Goal: Task Accomplishment & Management: Manage account settings

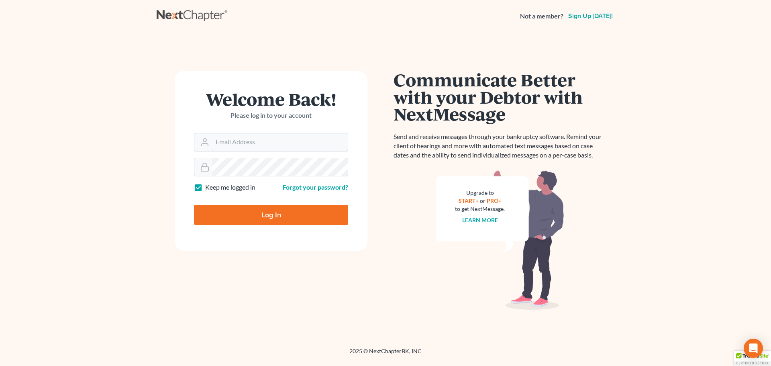
type input "[PERSON_NAME][EMAIL_ADDRESS][DOMAIN_NAME]"
click at [281, 214] on input "Log In" at bounding box center [271, 215] width 154 height 20
type input "Thinking..."
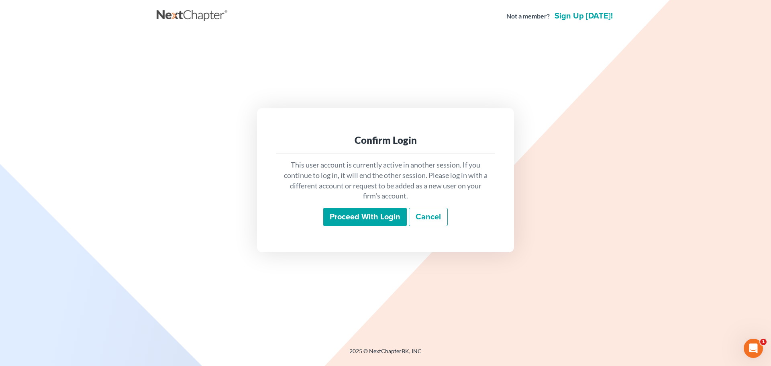
click at [364, 214] on input "Proceed with login" at bounding box center [365, 217] width 84 height 18
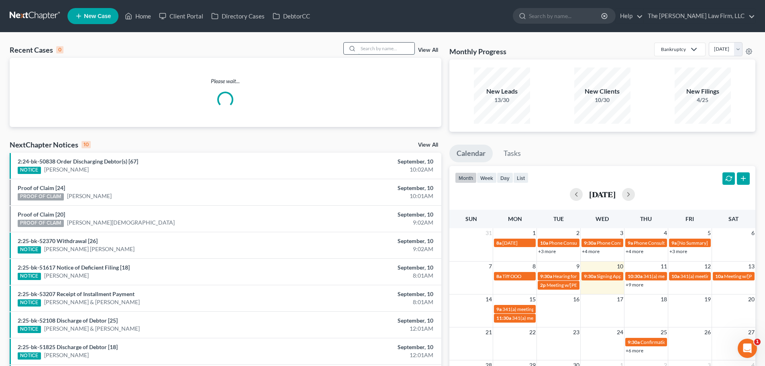
click at [376, 46] on input "search" at bounding box center [386, 49] width 56 height 12
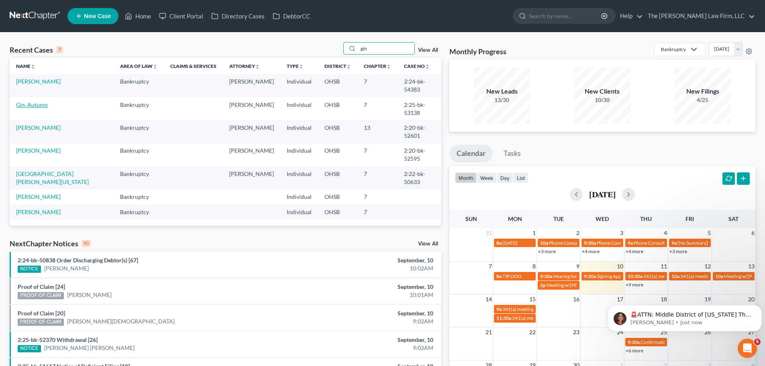
type input "gin"
click at [33, 101] on link "Gin, Autumn" at bounding box center [32, 104] width 32 height 7
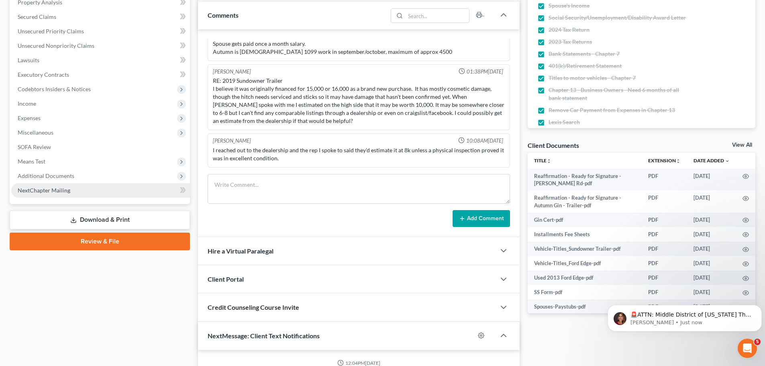
scroll to position [48, 0]
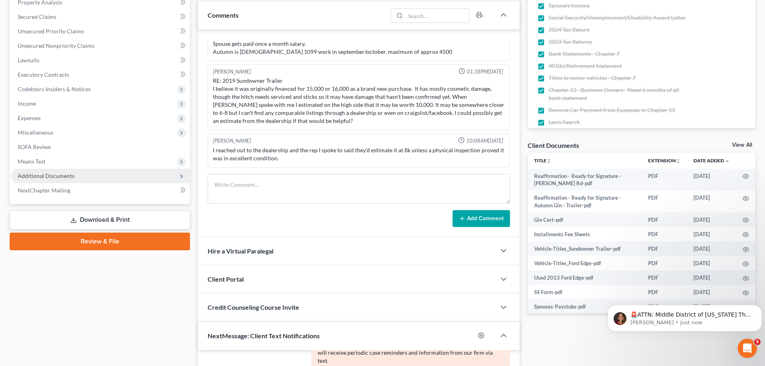
click at [42, 175] on span "Additional Documents" at bounding box center [46, 175] width 57 height 7
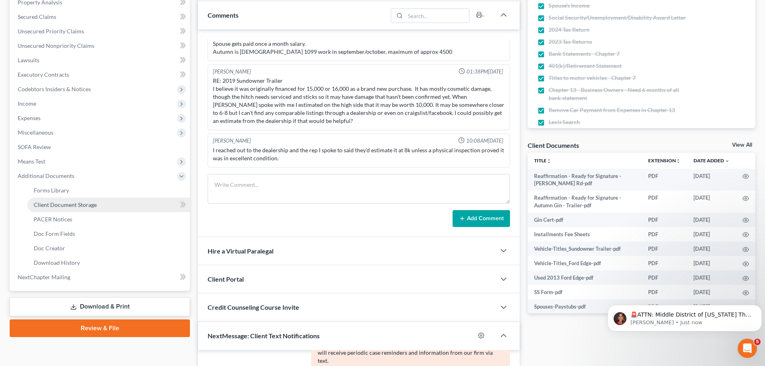
click at [54, 202] on span "Client Document Storage" at bounding box center [65, 204] width 63 height 7
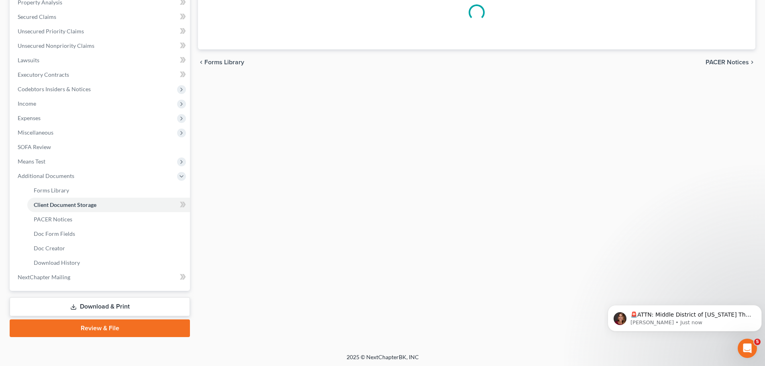
scroll to position [38, 0]
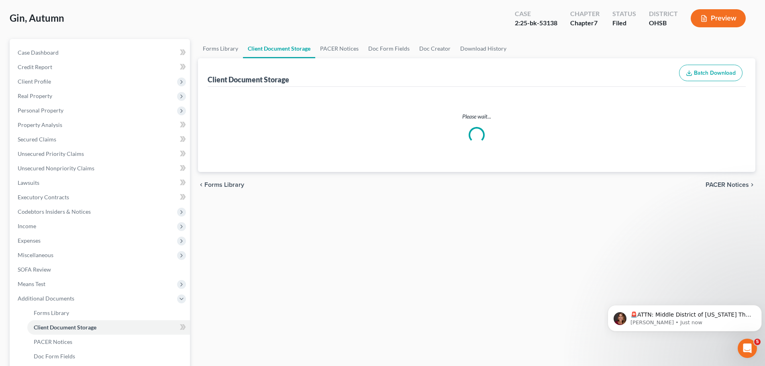
select select "7"
select select "52"
select select "61"
select select "37"
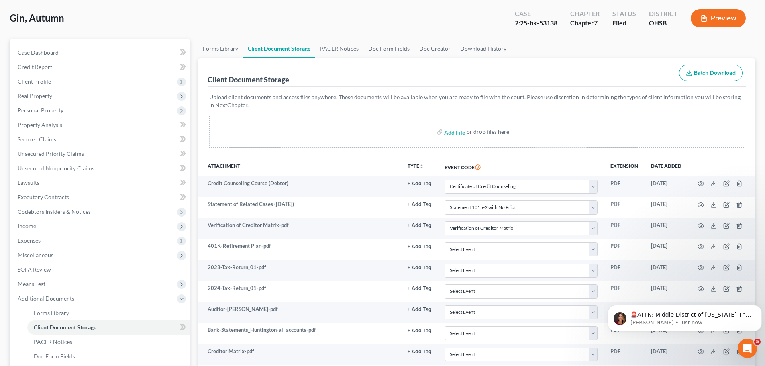
scroll to position [0, 0]
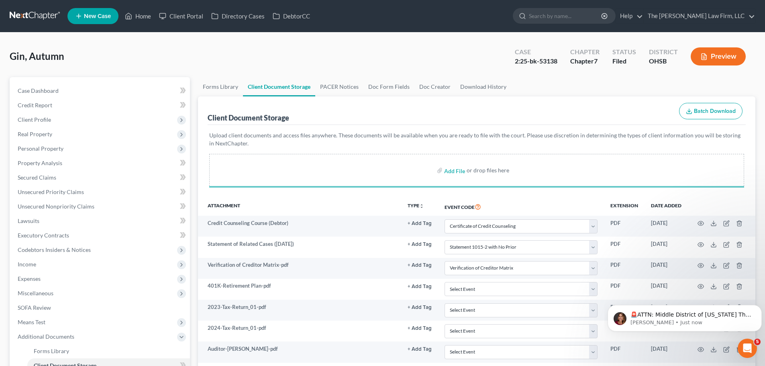
select select "7"
select select "52"
select select "61"
select select "37"
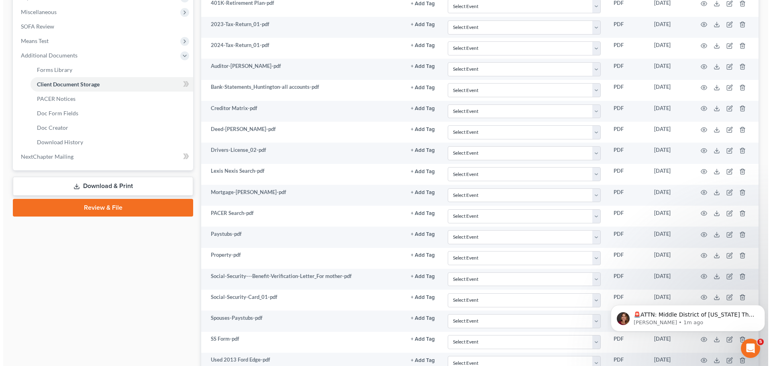
scroll to position [498, 0]
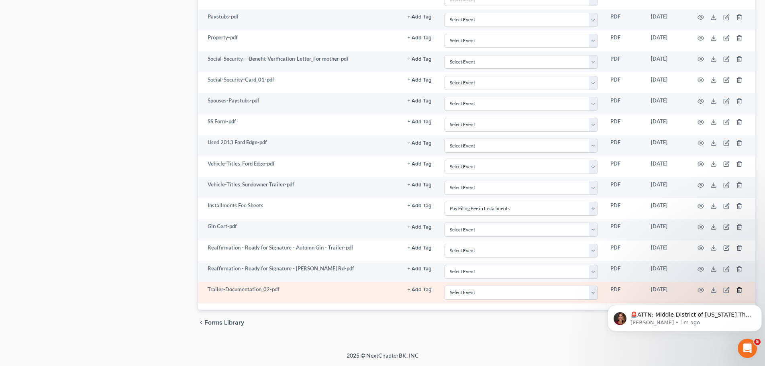
click at [738, 287] on icon "button" at bounding box center [739, 290] width 6 height 6
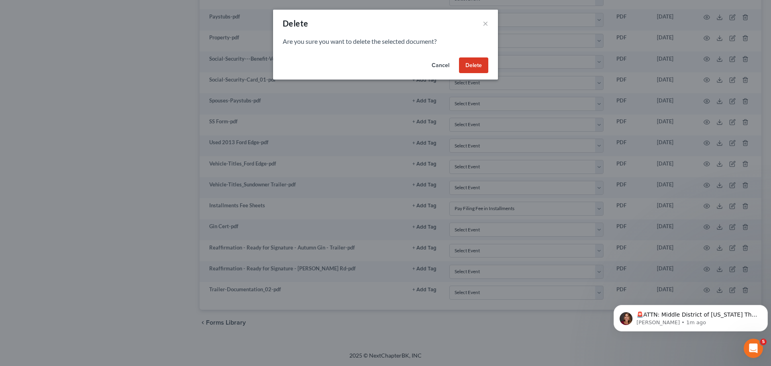
click at [467, 64] on button "Delete" at bounding box center [473, 65] width 29 height 16
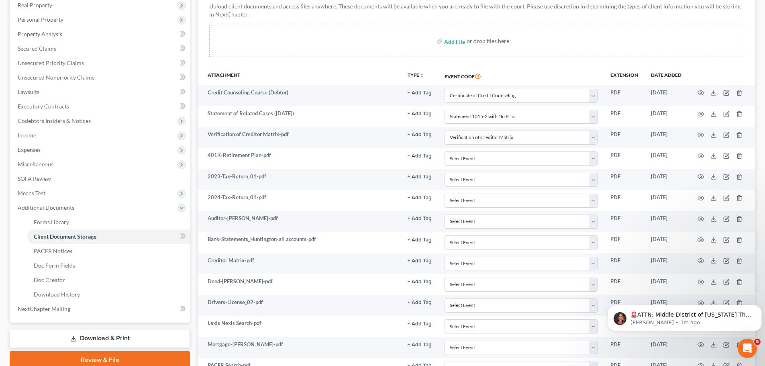
scroll to position [0, 0]
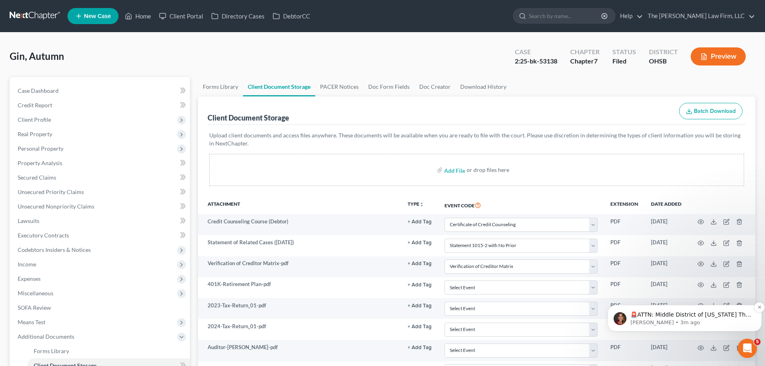
click at [682, 315] on p "🚨ATTN: Middle District of Florida The court has added a new Credit Counseling F…" at bounding box center [690, 315] width 121 height 8
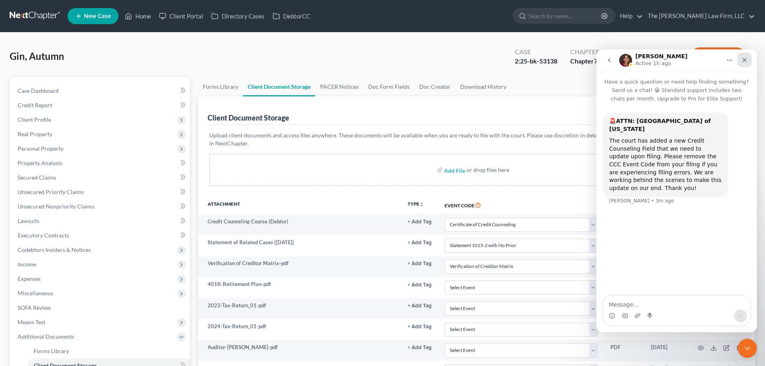
click at [744, 57] on icon "Close" at bounding box center [744, 60] width 6 height 6
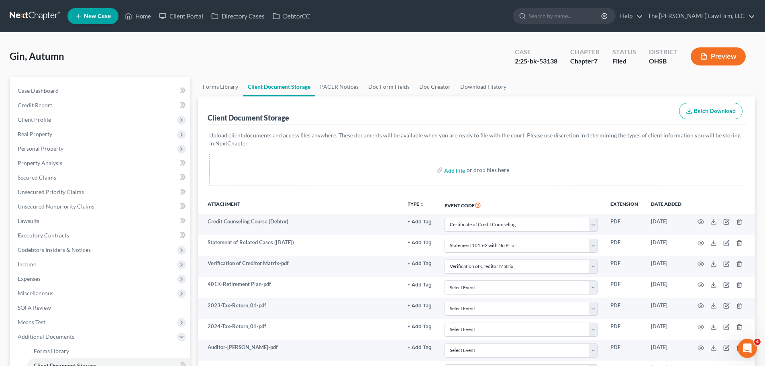
select select "7"
select select "52"
select select "61"
select select "37"
